Goal: Check status: Check status

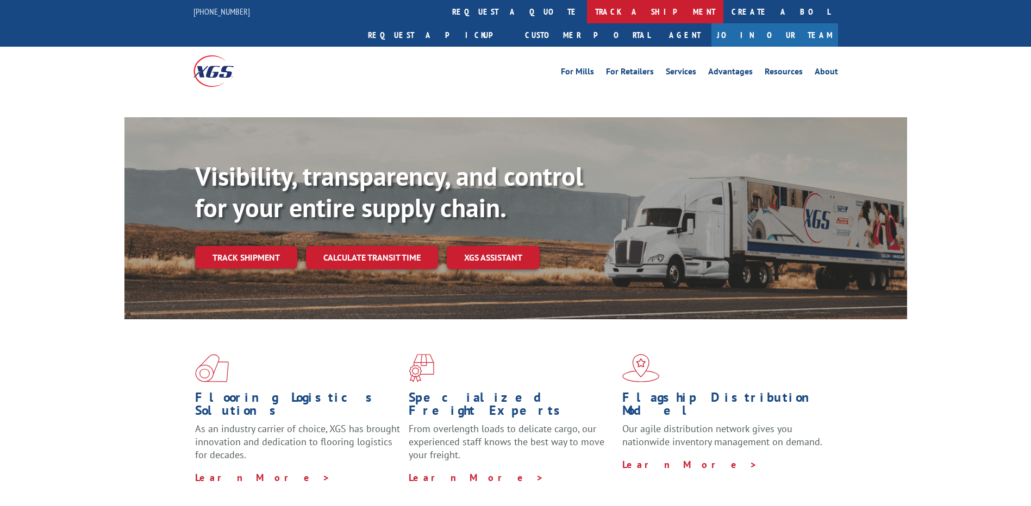
click at [587, 10] on link "track a shipment" at bounding box center [655, 11] width 136 height 23
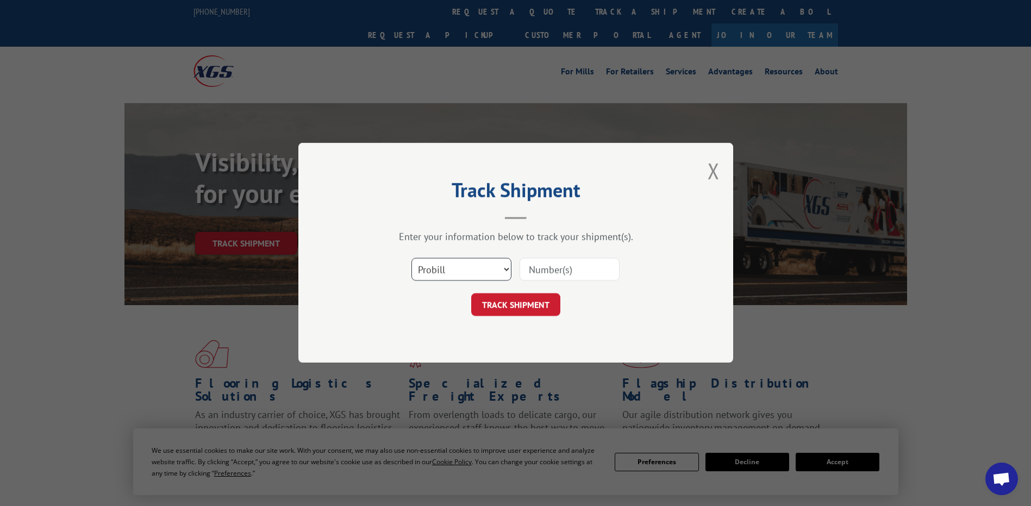
click at [503, 269] on select "Select category... Probill BOL PO" at bounding box center [461, 270] width 100 height 23
select select "bol"
click at [411, 259] on select "Select category... Probill BOL PO" at bounding box center [461, 270] width 100 height 23
click at [562, 274] on input at bounding box center [569, 270] width 100 height 23
paste input "3401148"
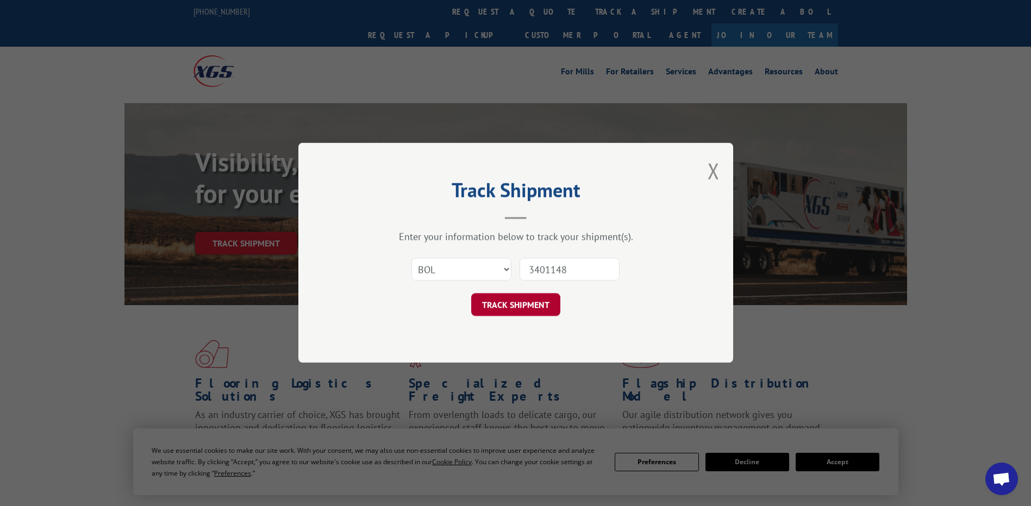
type input "3401148"
click at [525, 304] on button "TRACK SHIPMENT" at bounding box center [515, 305] width 89 height 23
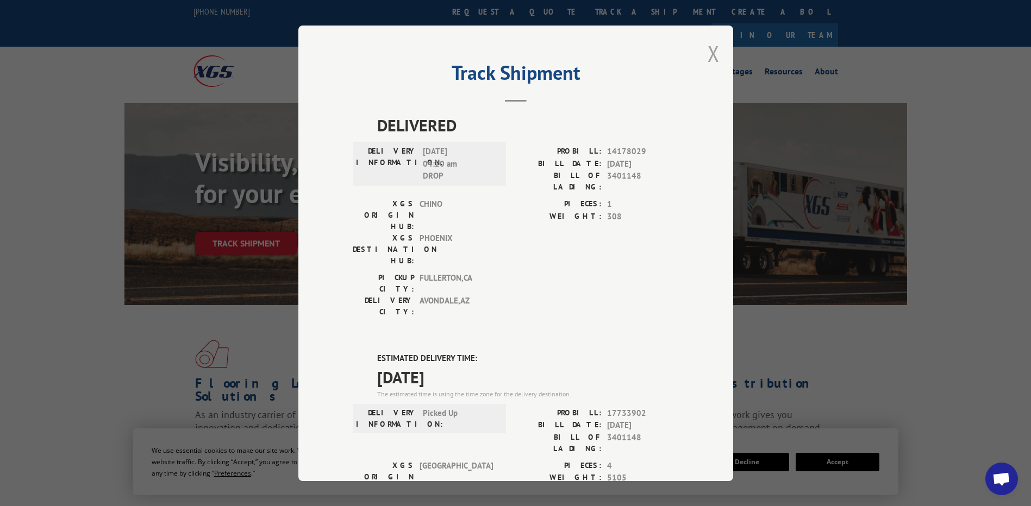
click at [712, 47] on button "Close modal" at bounding box center [713, 53] width 12 height 29
